Goal: Task Accomplishment & Management: Manage account settings

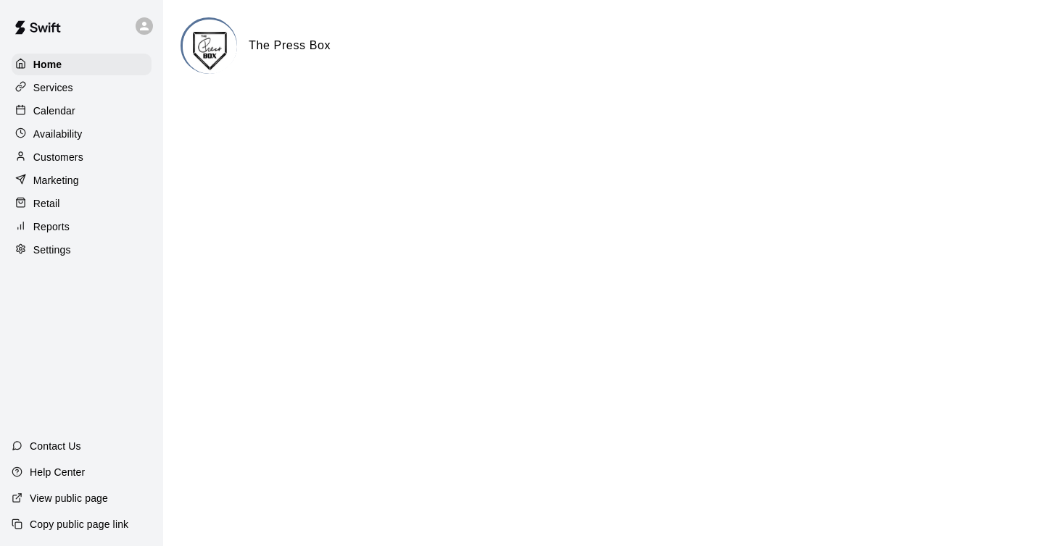
click at [78, 154] on p "Customers" at bounding box center [58, 157] width 50 height 14
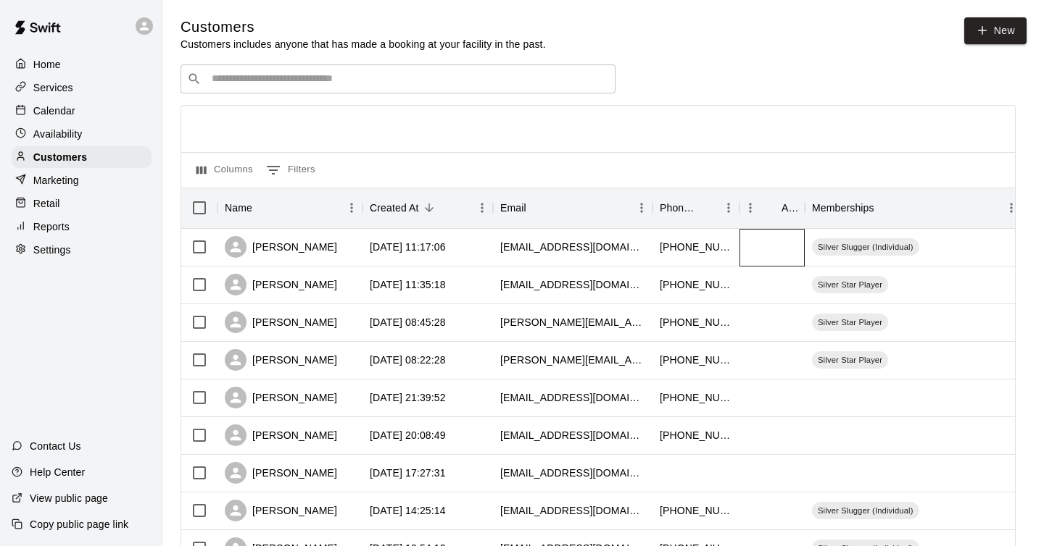
click at [762, 246] on div at bounding box center [771, 248] width 65 height 38
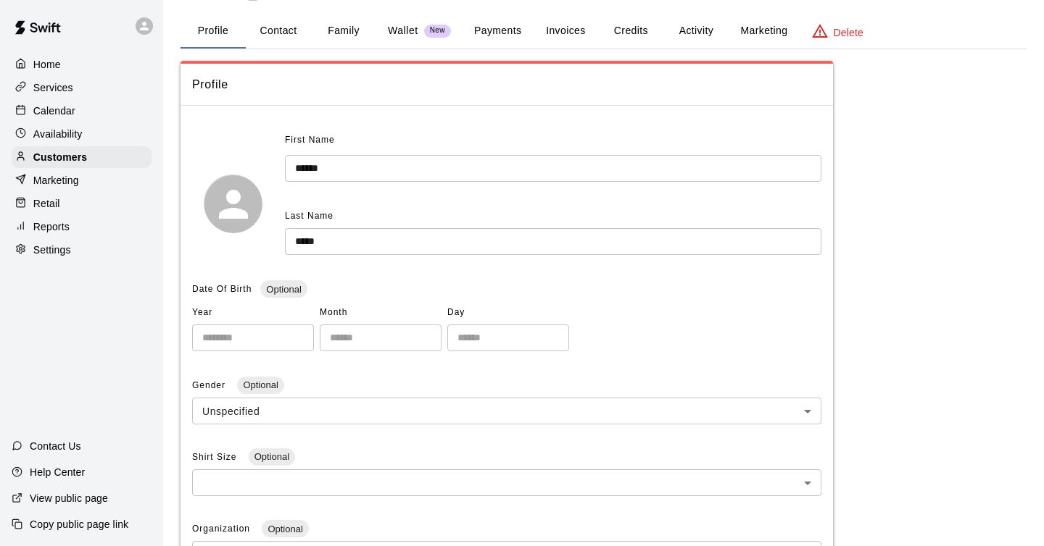
scroll to position [47, 0]
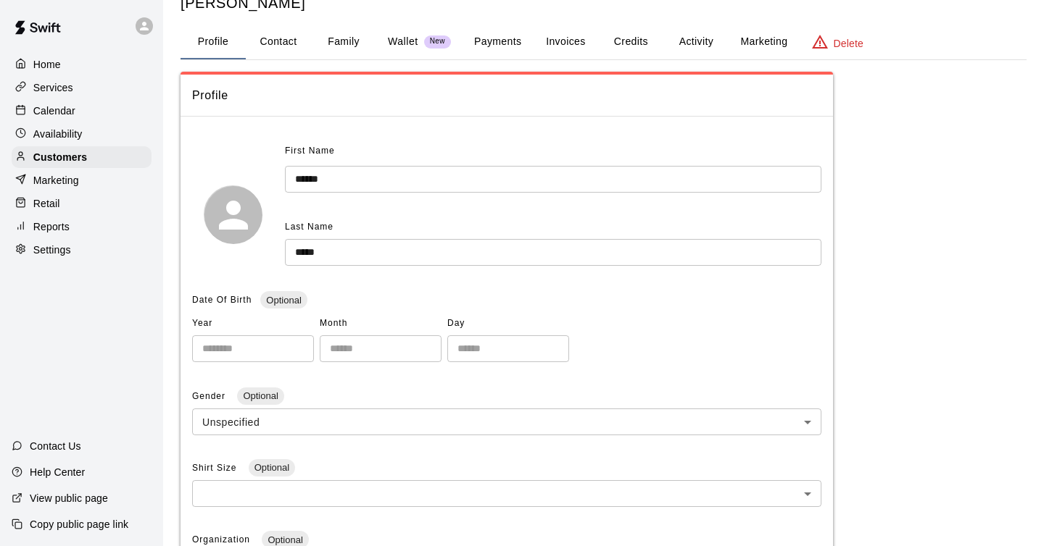
click at [346, 39] on button "Family" at bounding box center [343, 42] width 65 height 35
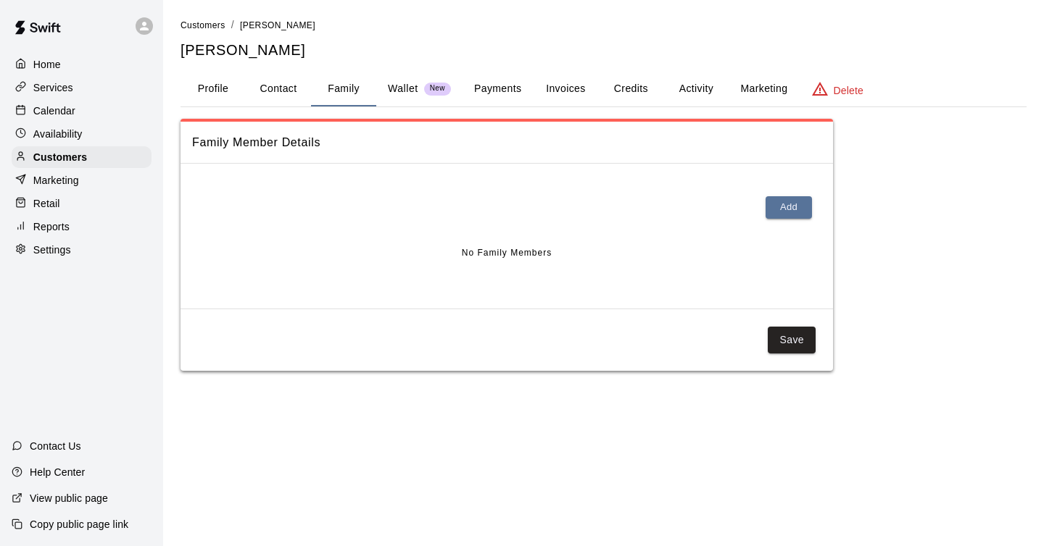
scroll to position [0, 0]
click at [281, 85] on button "Contact" at bounding box center [278, 89] width 65 height 35
select select "**"
